Goal: Information Seeking & Learning: Learn about a topic

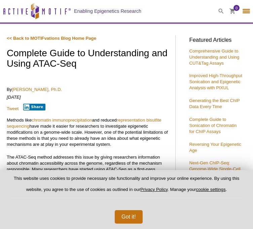
select select "[GEOGRAPHIC_DATA]"
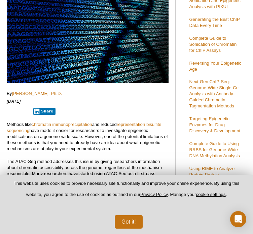
scroll to position [99, 0]
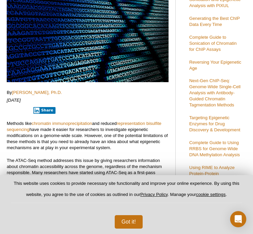
click at [128, 213] on div "Got it!" at bounding box center [127, 219] width 232 height 19
click at [128, 219] on button "Got it!" at bounding box center [129, 221] width 28 height 13
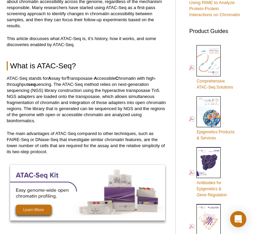
scroll to position [265, 0]
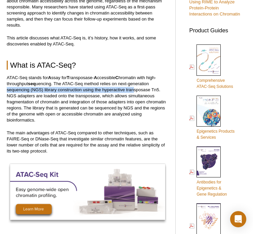
drag, startPoint x: 151, startPoint y: 106, endPoint x: 150, endPoint y: 86, distance: 20.2
click at [150, 86] on p "ATAC-Seq stands for A ssay for T ransposase- A ccessible C hromatin with high-t…" at bounding box center [88, 99] width 162 height 48
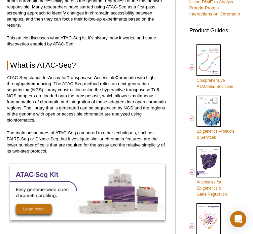
click at [112, 85] on p "ATAC-Seq stands for A ssay for T ransposase- A ccessible C hromatin with high-t…" at bounding box center [88, 99] width 162 height 48
drag, startPoint x: 105, startPoint y: 84, endPoint x: 147, endPoint y: 82, distance: 42.1
click at [147, 82] on p "ATAC-Seq stands for A ssay for T ransposase- A ccessible C hromatin with high-t…" at bounding box center [88, 99] width 162 height 48
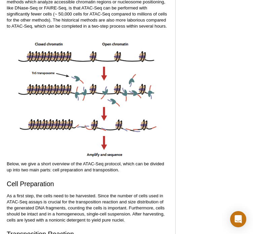
scroll to position [867, 0]
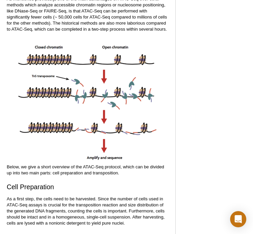
click at [18, 93] on img at bounding box center [87, 101] width 143 height 124
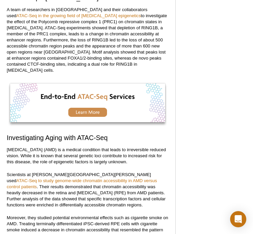
scroll to position [1267, 0]
